Goal: Transaction & Acquisition: Purchase product/service

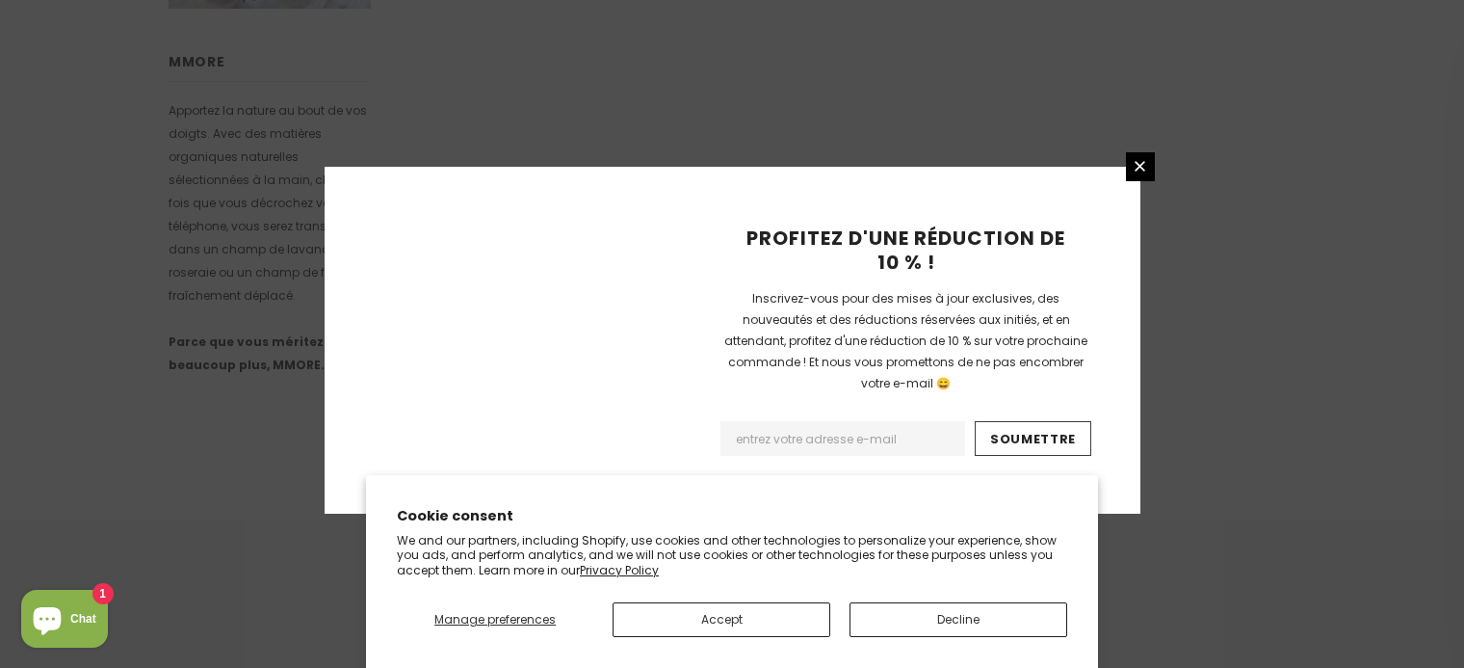
scroll to position [1354, 0]
